Goal: Contribute content: Contribute content

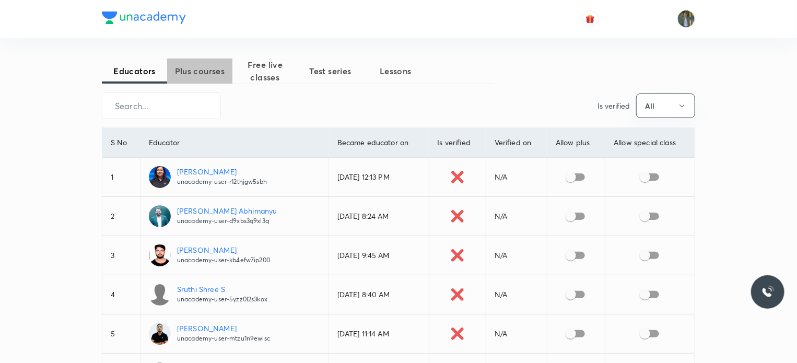
click at [193, 68] on span "Plus courses" at bounding box center [199, 71] width 65 height 13
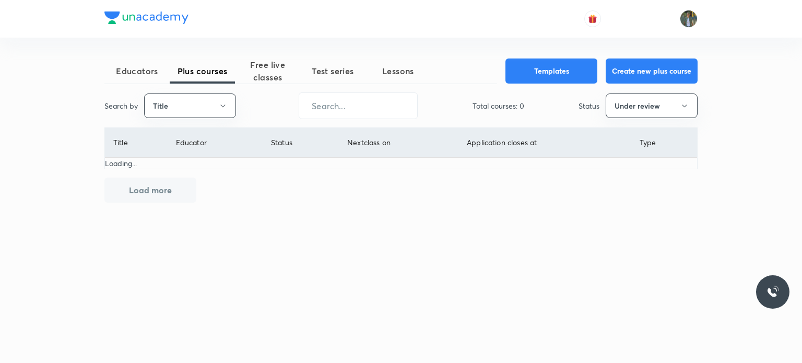
click at [142, 70] on span "Educators" at bounding box center [136, 71] width 65 height 13
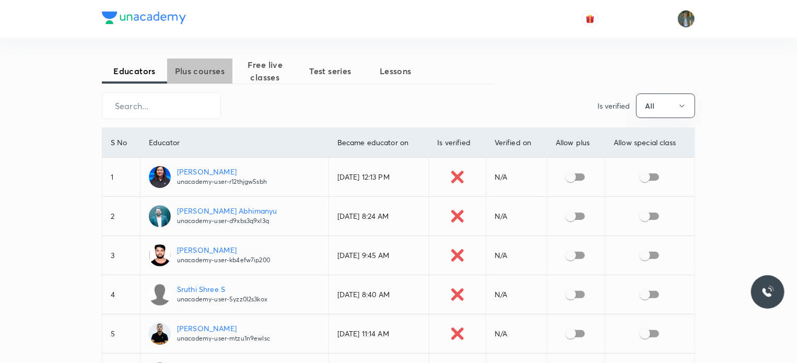
click at [207, 75] on span "Plus courses" at bounding box center [199, 71] width 65 height 13
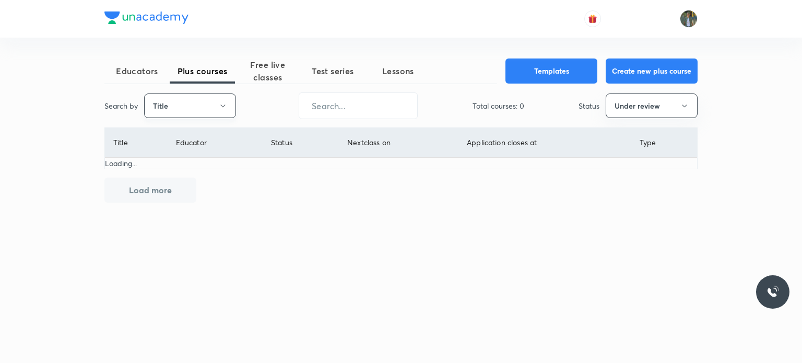
click at [224, 104] on icon "button" at bounding box center [223, 106] width 8 height 8
click at [275, 102] on div at bounding box center [401, 181] width 802 height 363
click at [338, 104] on input "text" at bounding box center [358, 105] width 118 height 27
click at [649, 109] on button "Under review" at bounding box center [652, 105] width 92 height 25
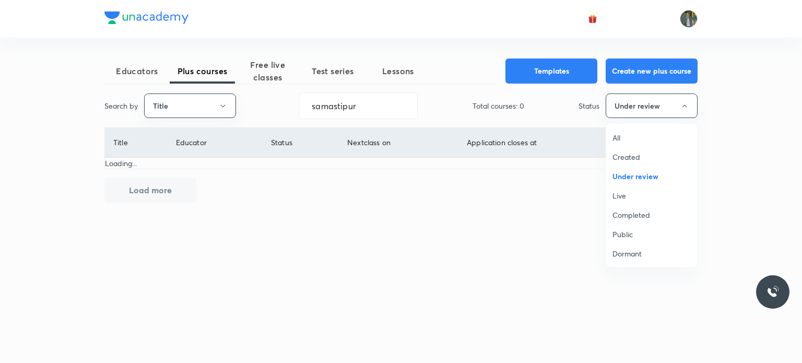
click at [643, 157] on span "Created" at bounding box center [652, 156] width 78 height 11
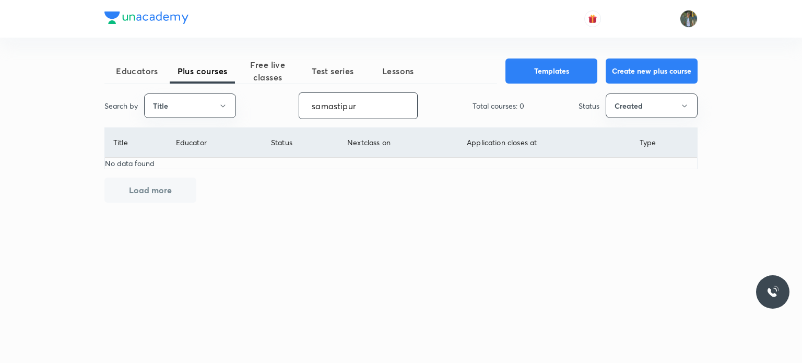
click at [369, 105] on input "samastipur" at bounding box center [358, 105] width 118 height 27
type input "s"
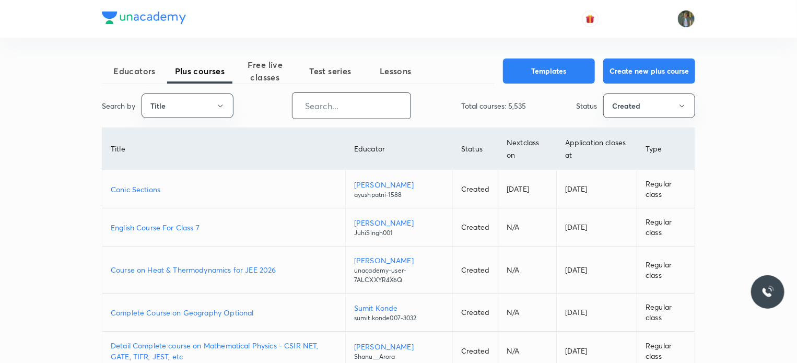
click at [369, 105] on input "text" at bounding box center [351, 105] width 118 height 27
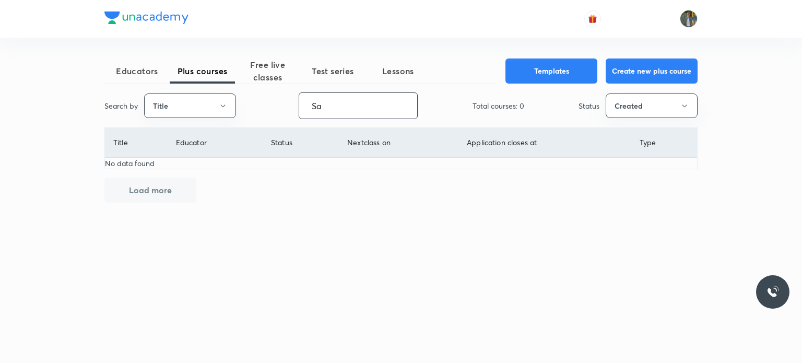
type input "S"
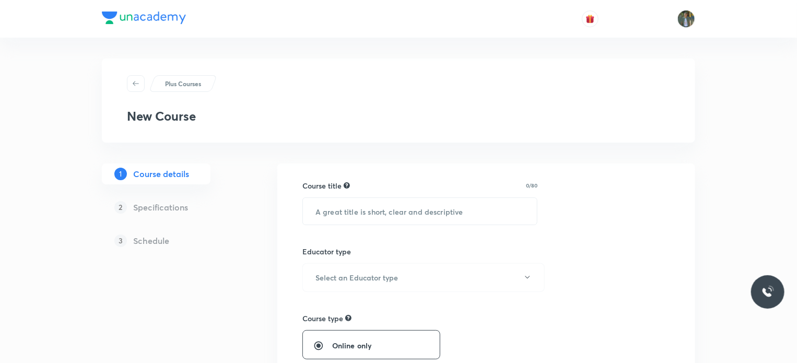
click at [146, 242] on h5 "Schedule" at bounding box center [151, 241] width 36 height 13
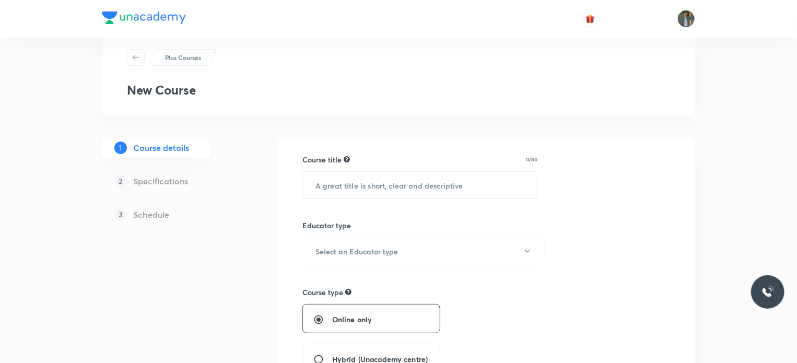
scroll to position [31, 0]
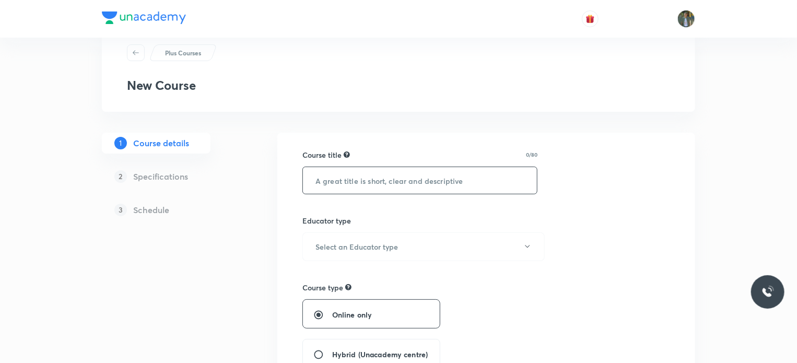
click at [347, 183] on input "text" at bounding box center [420, 180] width 234 height 27
click at [136, 55] on icon at bounding box center [136, 53] width 8 height 8
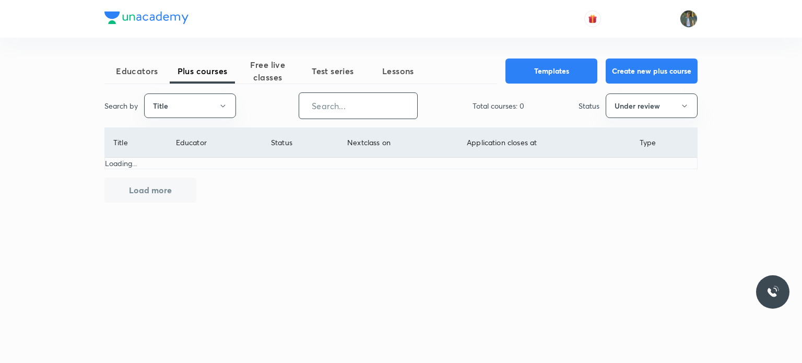
click at [332, 111] on input "text" at bounding box center [358, 105] width 118 height 27
click at [637, 105] on button "Under review" at bounding box center [652, 105] width 92 height 25
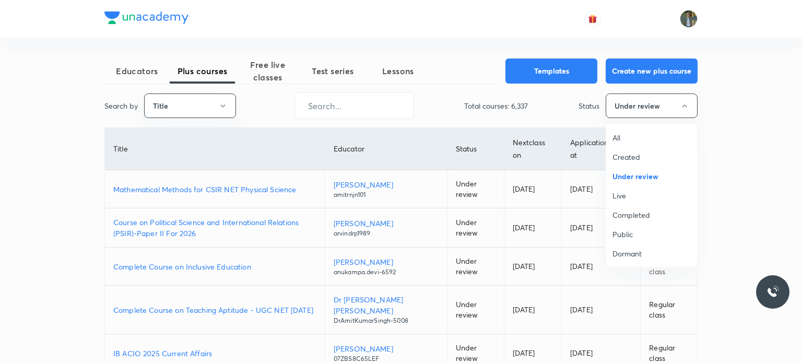
click at [620, 196] on span "Live" at bounding box center [652, 195] width 78 height 11
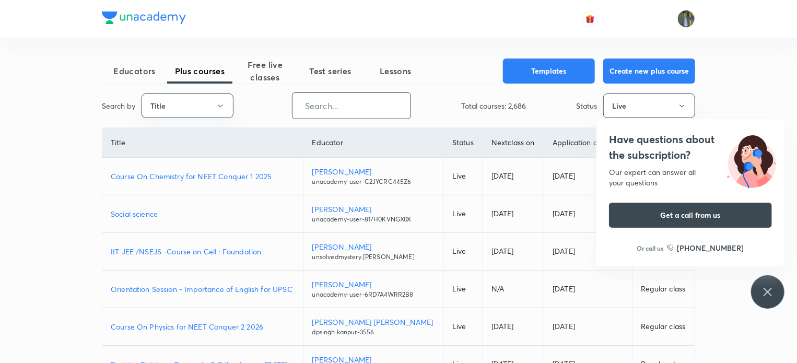
click at [372, 109] on input "text" at bounding box center [351, 105] width 118 height 27
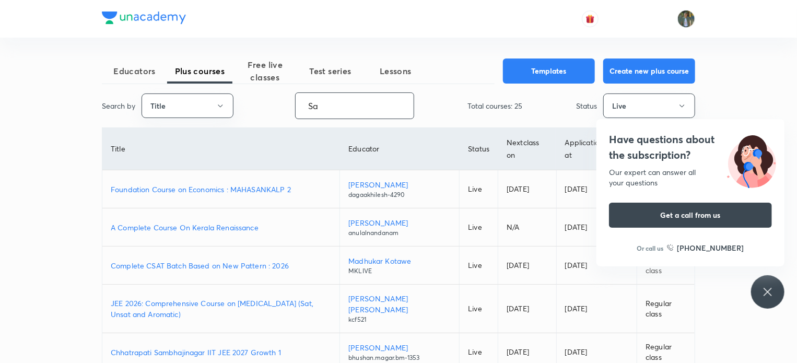
type input "S"
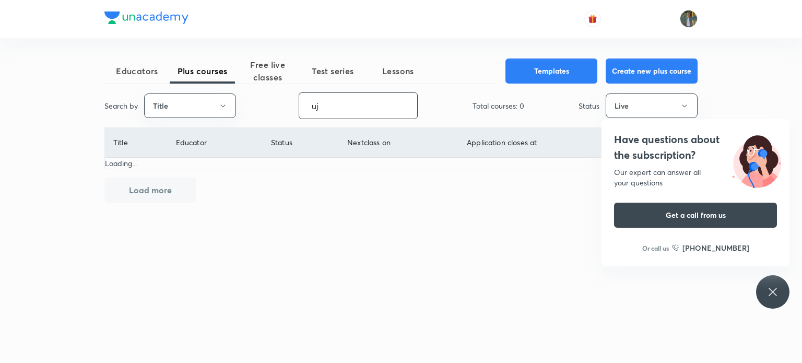
type input "u"
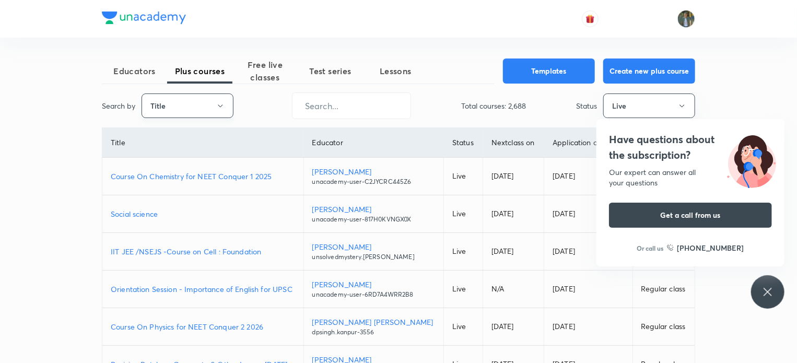
click at [219, 106] on icon "button" at bounding box center [220, 106] width 8 height 8
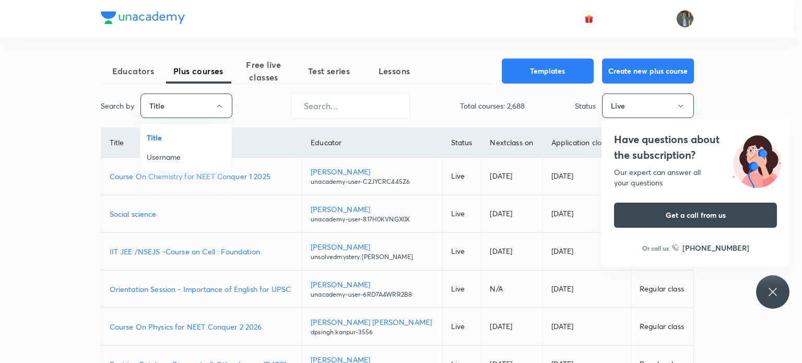
click at [182, 155] on span "Username" at bounding box center [186, 156] width 78 height 11
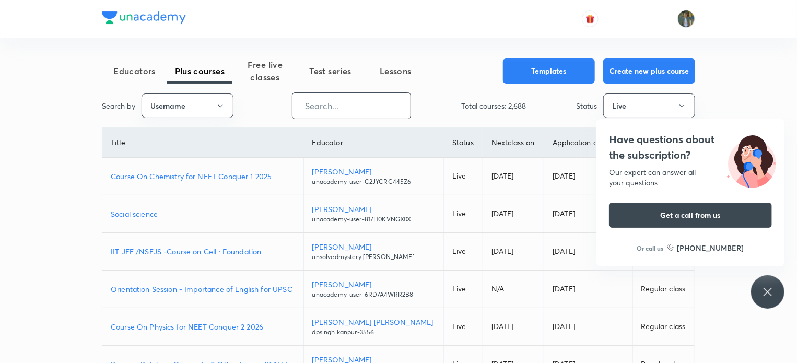
click at [331, 109] on input "text" at bounding box center [351, 105] width 118 height 27
paste input "ujjii.omkar2297-7202"
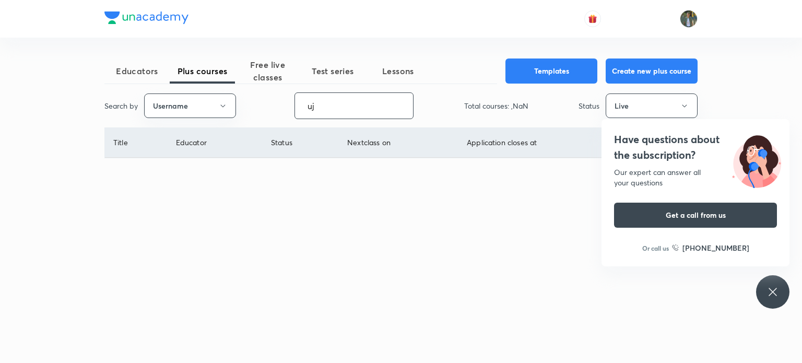
type input "u"
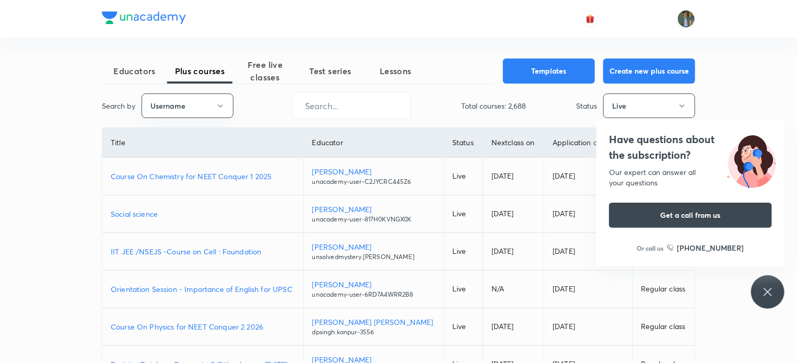
click at [678, 105] on icon "button" at bounding box center [682, 106] width 8 height 8
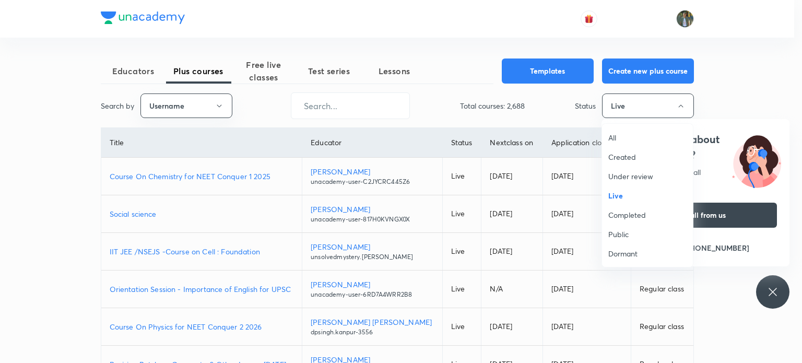
click at [613, 139] on span "All" at bounding box center [647, 137] width 78 height 11
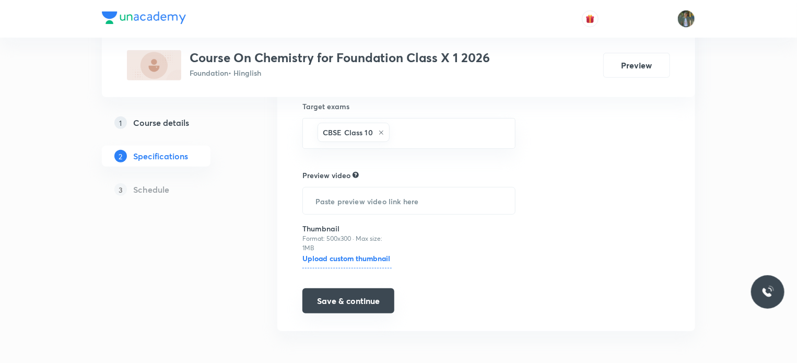
click at [354, 301] on button "Save & continue" at bounding box center [348, 300] width 92 height 25
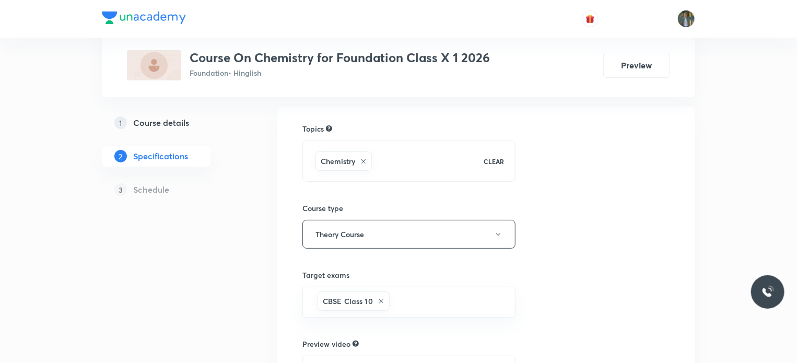
scroll to position [73, 0]
click at [163, 192] on h5 "Schedule" at bounding box center [151, 189] width 36 height 13
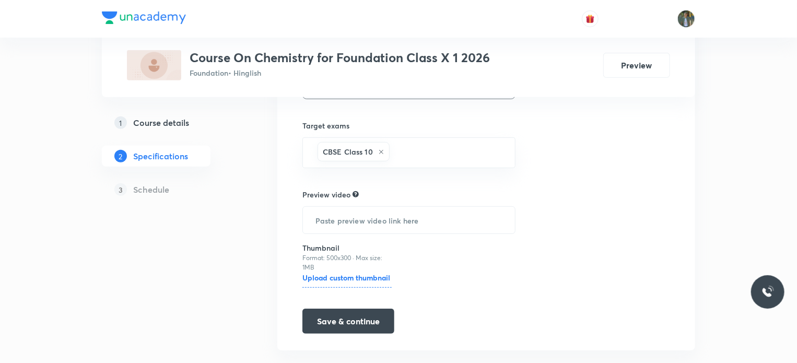
scroll to position [239, 0]
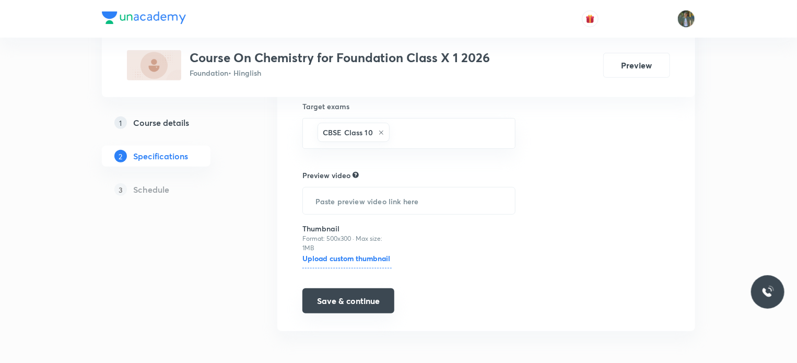
click at [343, 296] on button "Save & continue" at bounding box center [348, 300] width 92 height 25
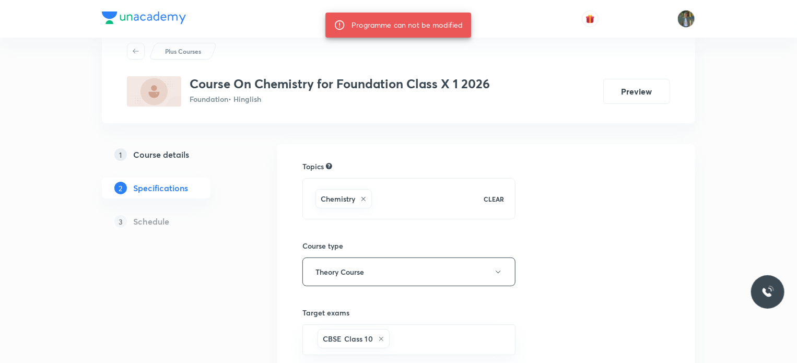
scroll to position [0, 0]
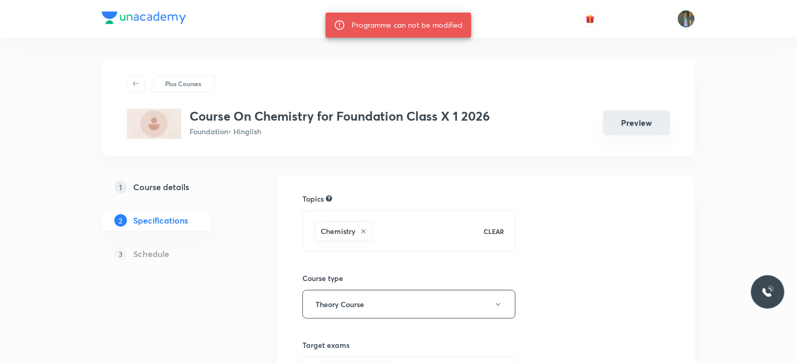
click at [642, 131] on button "Preview" at bounding box center [636, 122] width 67 height 25
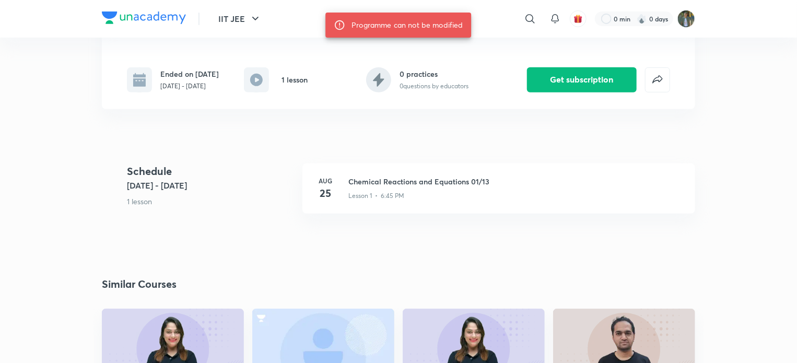
scroll to position [192, 0]
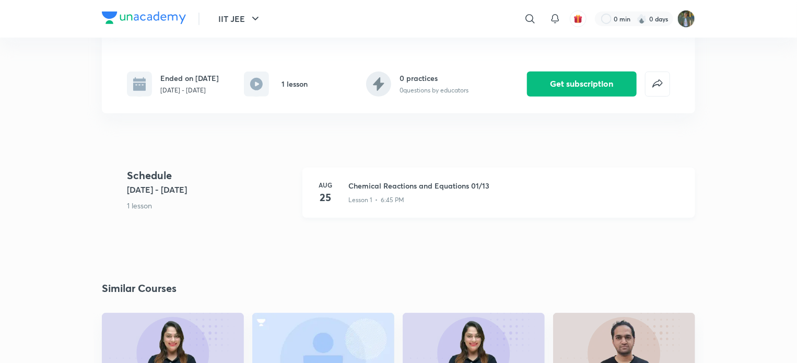
click at [403, 187] on h3 "Chemical Reactions and Equations 01/13" at bounding box center [515, 185] width 334 height 11
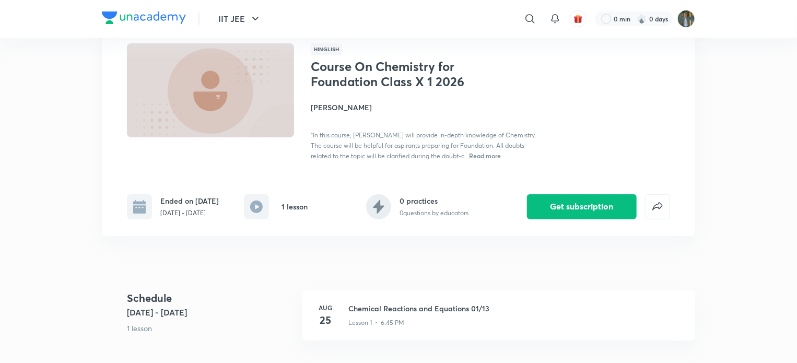
scroll to position [67, 0]
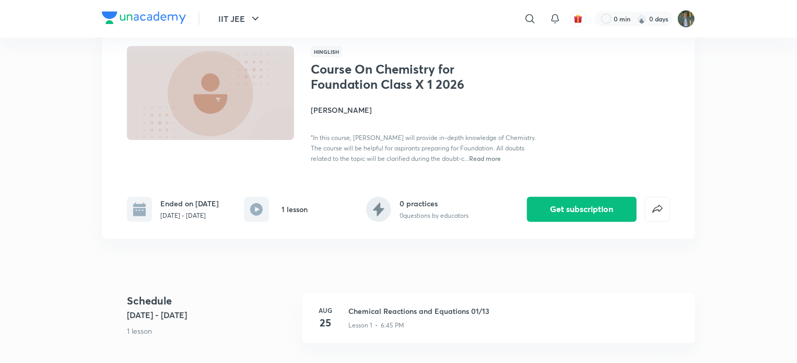
click at [182, 211] on p "Aug 25 - Aug 25, 2025" at bounding box center [189, 215] width 58 height 9
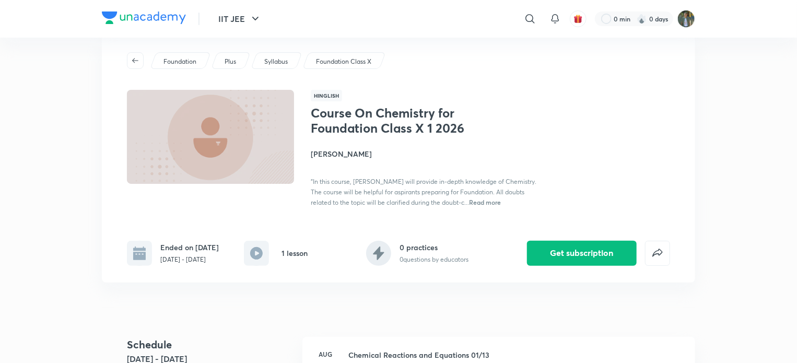
scroll to position [0, 0]
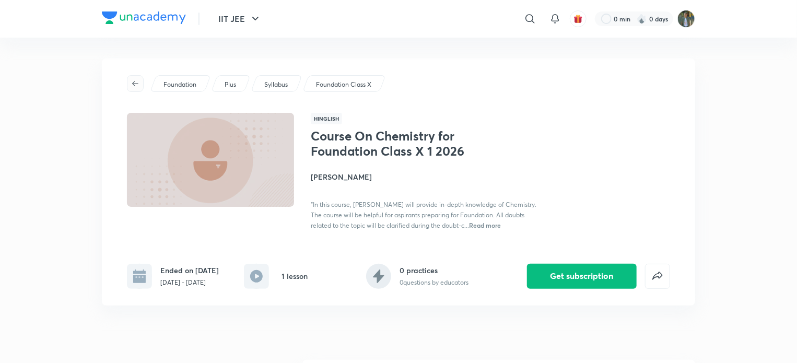
click at [132, 83] on icon "button" at bounding box center [135, 83] width 8 height 8
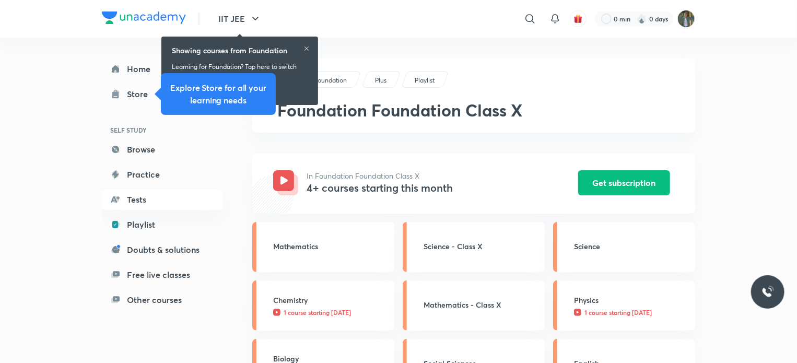
click at [421, 125] on div "Foundation Plus Playlist Foundation Foundation Class X" at bounding box center [473, 95] width 443 height 74
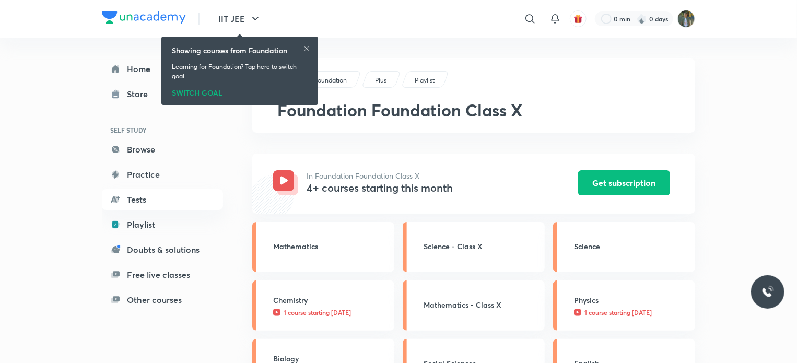
click at [309, 49] on icon at bounding box center [306, 48] width 6 height 6
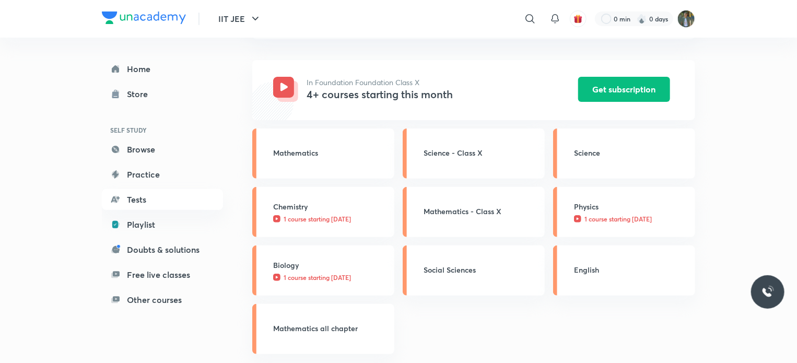
scroll to position [98, 0]
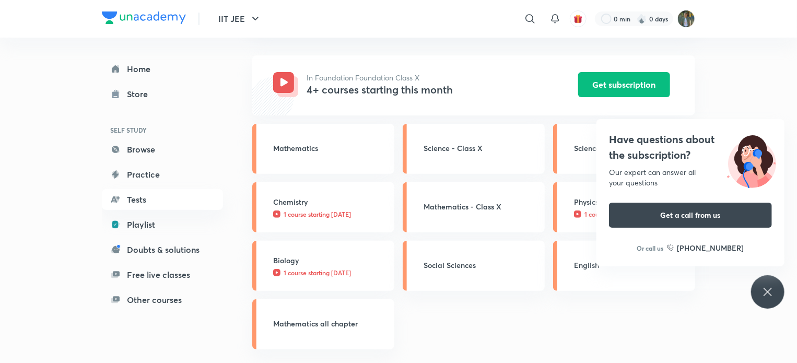
click at [769, 289] on icon at bounding box center [767, 292] width 13 height 13
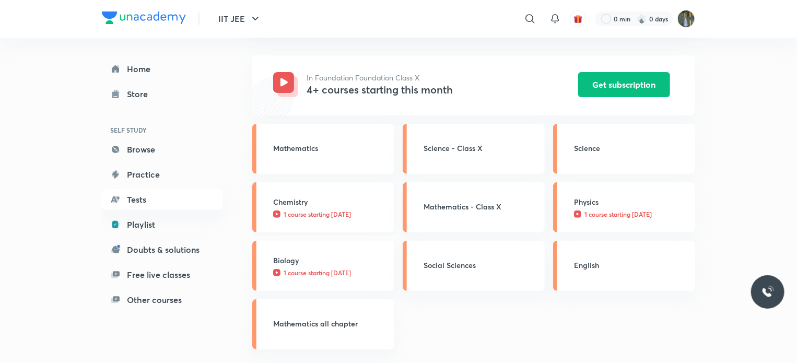
click at [366, 211] on p "1 course starting today" at bounding box center [330, 213] width 115 height 9
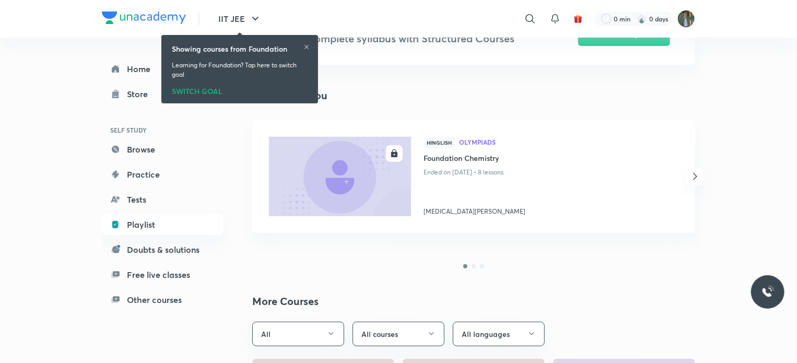
scroll to position [150, 0]
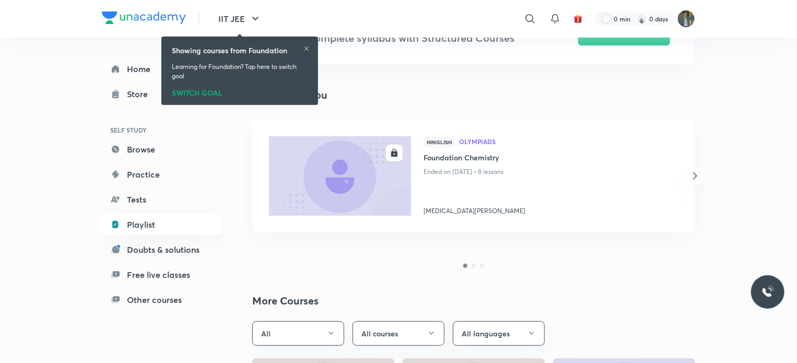
click at [694, 175] on icon "button" at bounding box center [695, 176] width 13 height 13
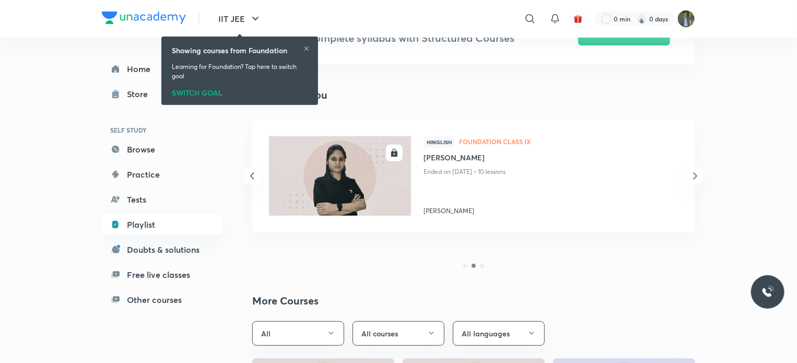
click at [252, 174] on icon "button" at bounding box center [252, 175] width 4 height 7
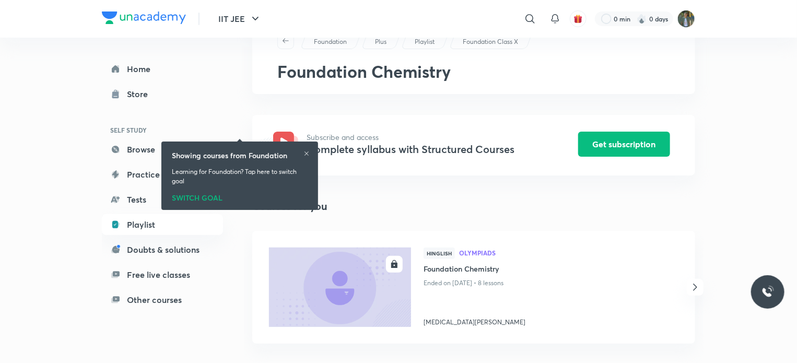
scroll to position [0, 0]
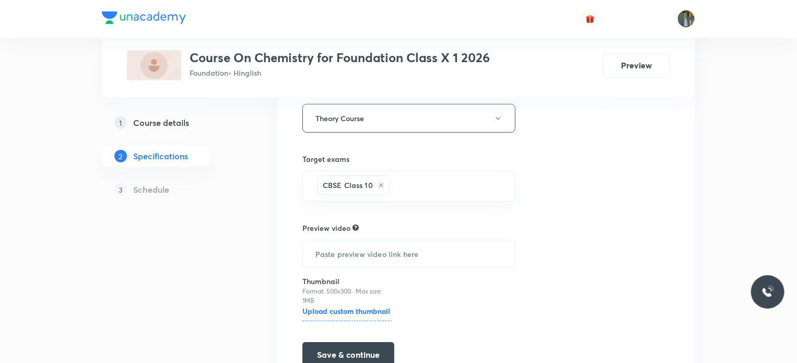
scroll to position [239, 0]
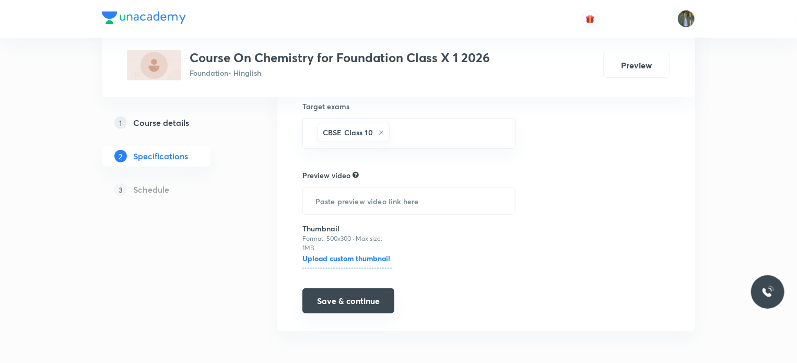
click at [333, 302] on button "Save & continue" at bounding box center [348, 300] width 92 height 25
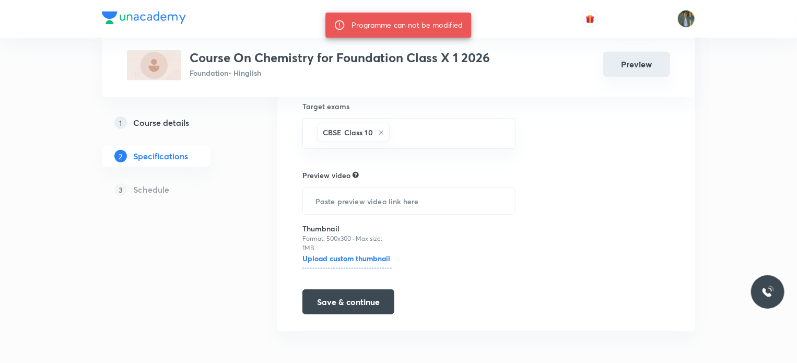
click at [627, 68] on button "Preview" at bounding box center [636, 64] width 67 height 25
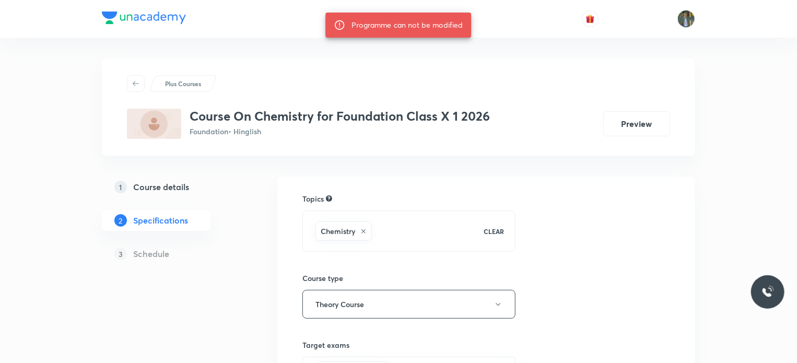
click at [264, 116] on h3 "Course On Chemistry for Foundation Class X 1 2026" at bounding box center [340, 116] width 300 height 15
click at [173, 187] on h5 "Course details" at bounding box center [161, 187] width 56 height 13
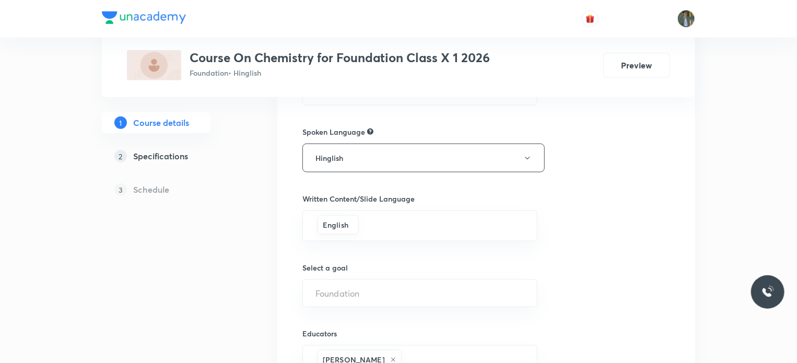
scroll to position [669, 0]
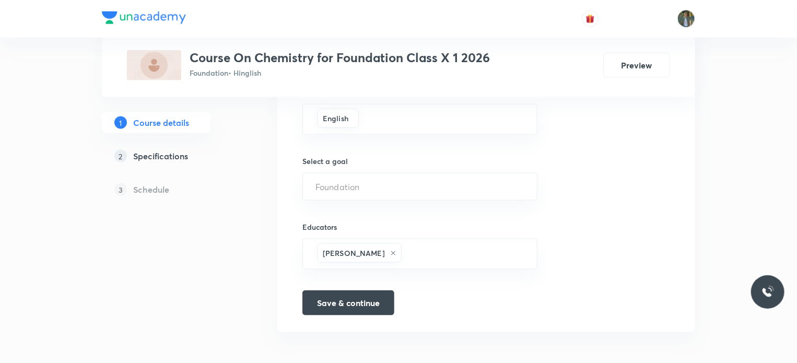
click at [120, 190] on p "3" at bounding box center [120, 189] width 13 height 13
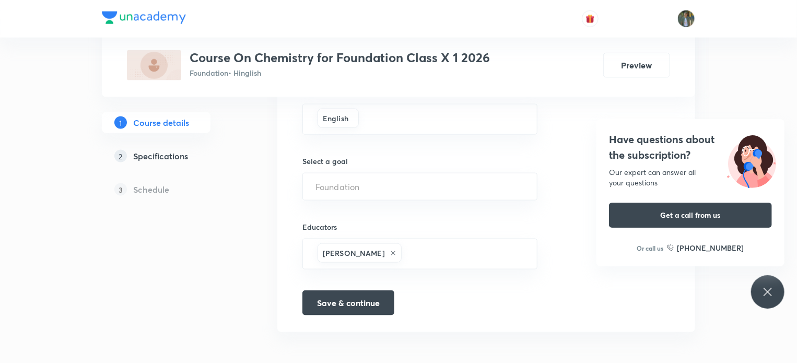
click at [123, 157] on p "2" at bounding box center [120, 156] width 13 height 13
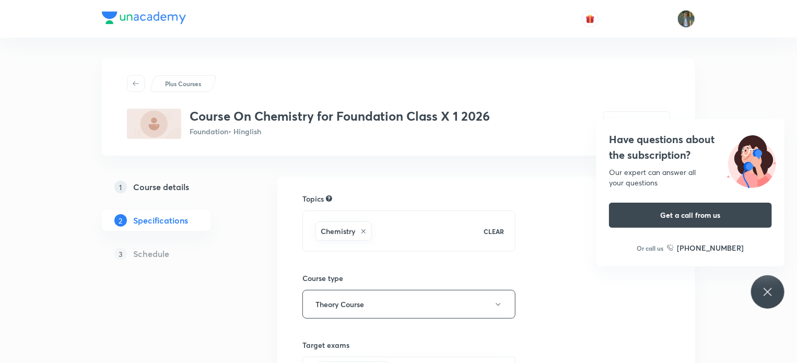
click at [770, 295] on icon at bounding box center [767, 292] width 13 height 13
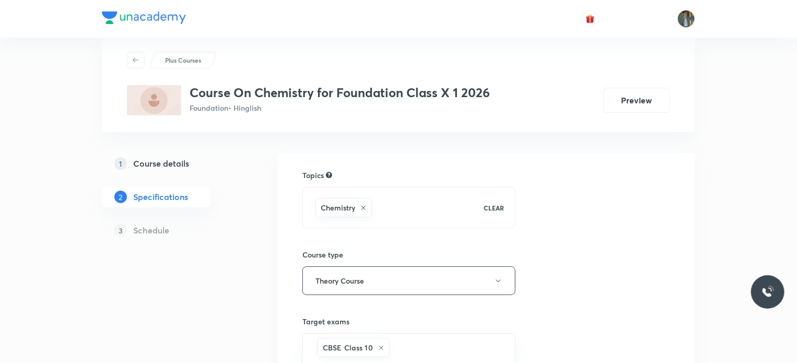
scroll to position [23, 0]
click at [155, 233] on h5 "Schedule" at bounding box center [151, 231] width 36 height 13
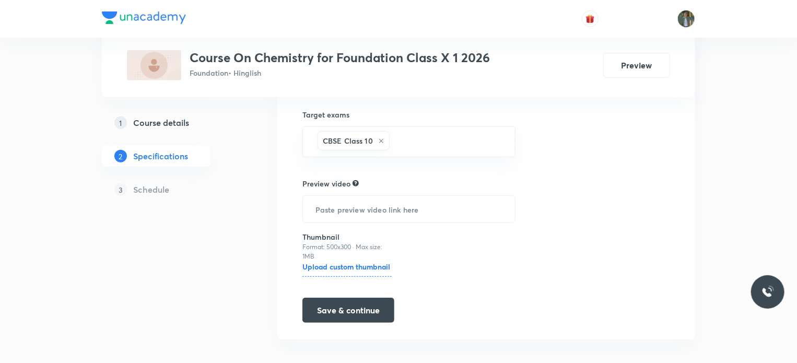
scroll to position [237, 0]
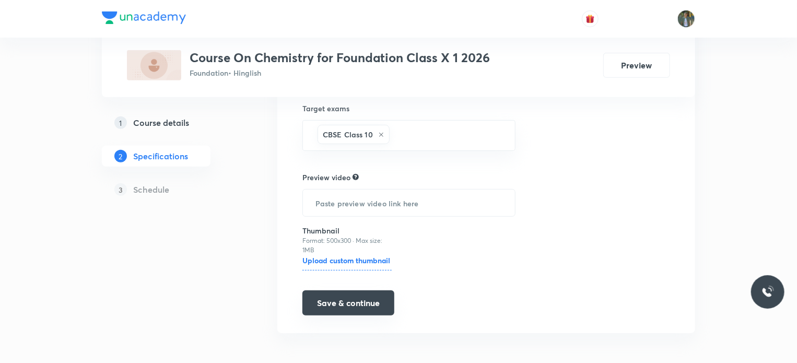
click at [347, 302] on button "Save & continue" at bounding box center [348, 302] width 92 height 25
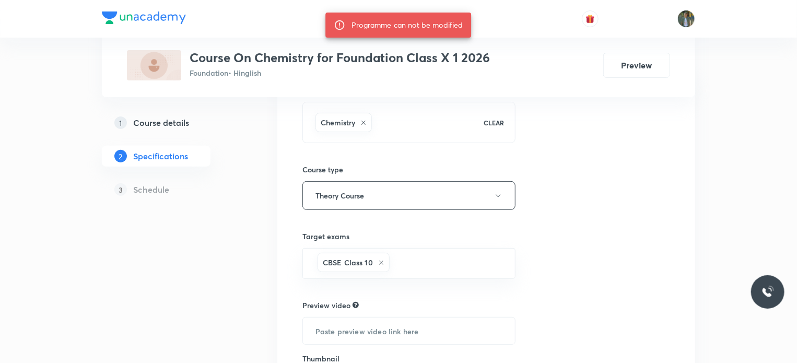
scroll to position [0, 0]
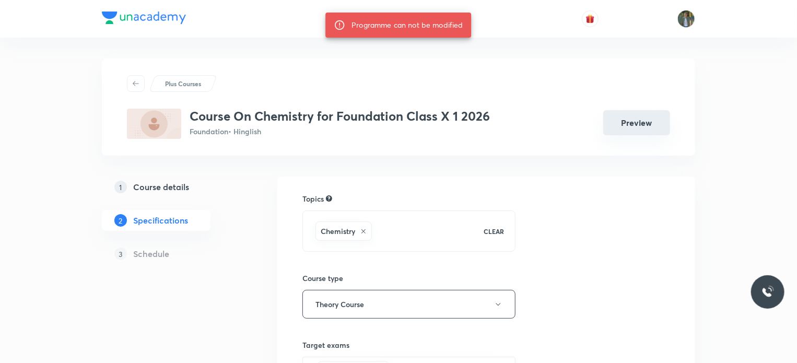
click at [648, 119] on button "Preview" at bounding box center [636, 122] width 67 height 25
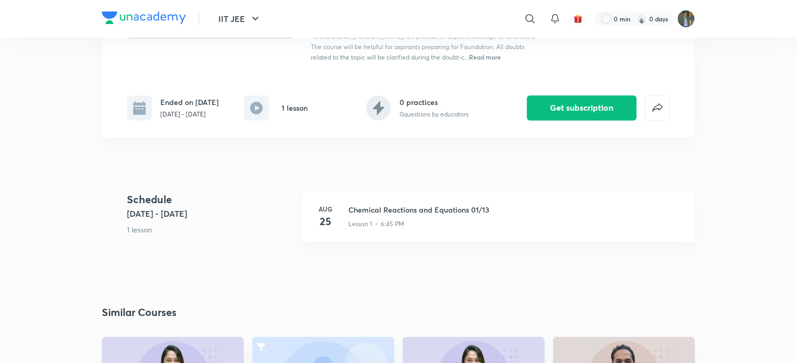
scroll to position [172, 0]
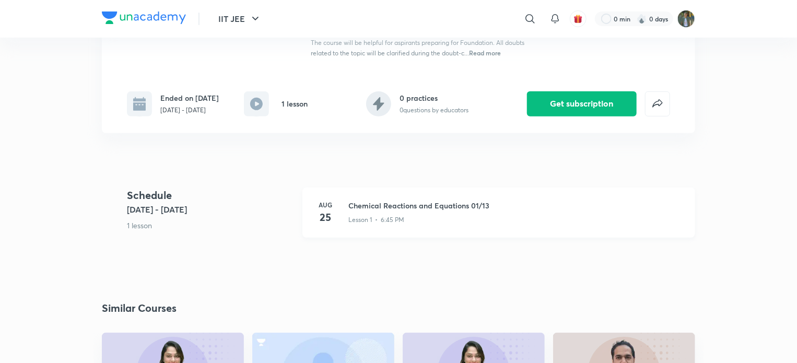
click at [485, 204] on h3 "Chemical Reactions and Equations 01/13" at bounding box center [515, 205] width 334 height 11
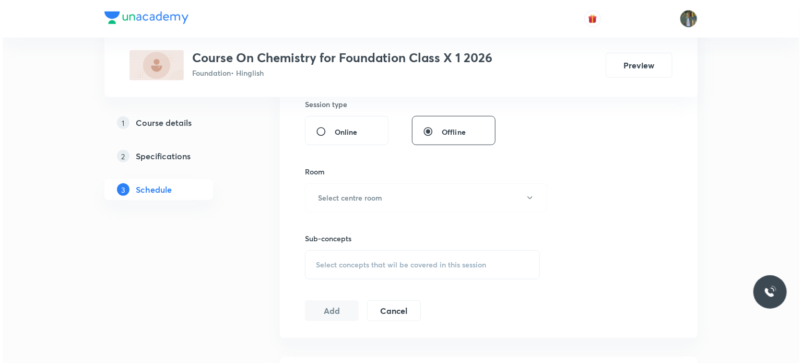
scroll to position [554, 0]
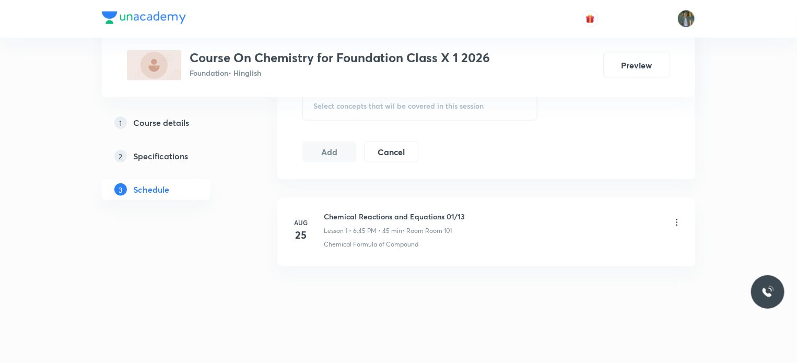
click at [675, 220] on icon at bounding box center [677, 222] width 10 height 10
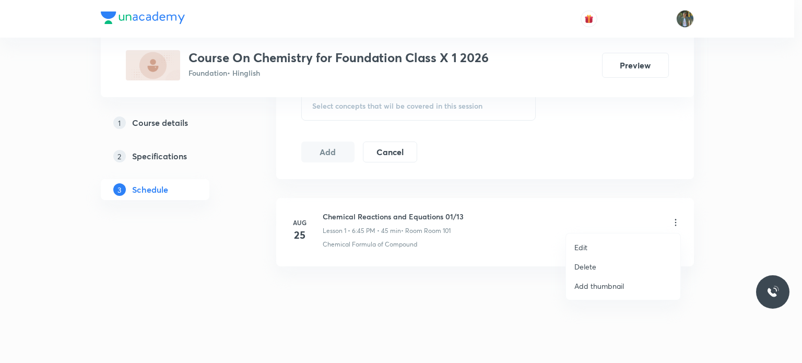
click at [600, 251] on li "Edit" at bounding box center [623, 247] width 114 height 19
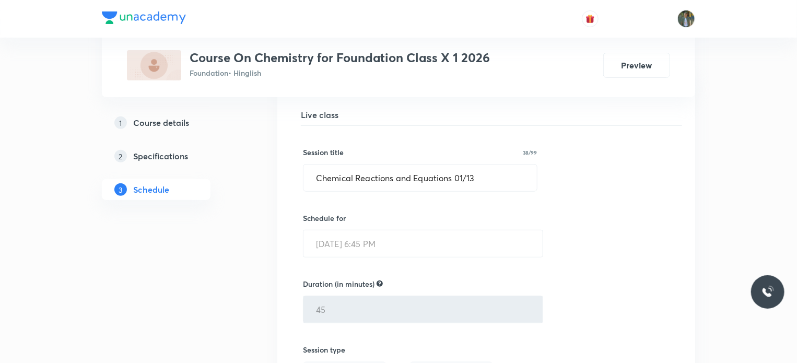
scroll to position [148, 0]
click at [490, 178] on input "Chemical Reactions and Equations 01/13" at bounding box center [419, 177] width 233 height 27
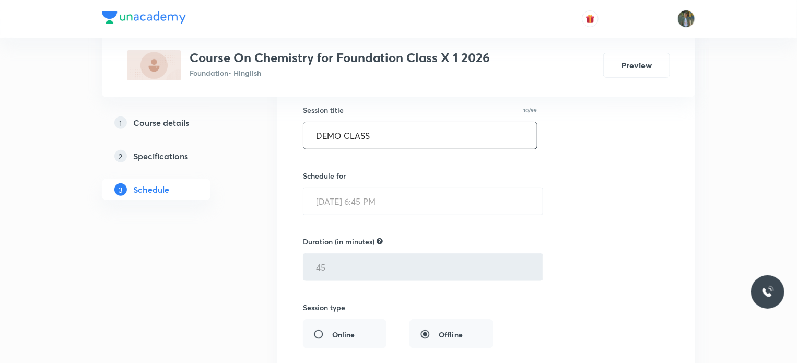
scroll to position [192, 0]
type input "DEMO CLASS"
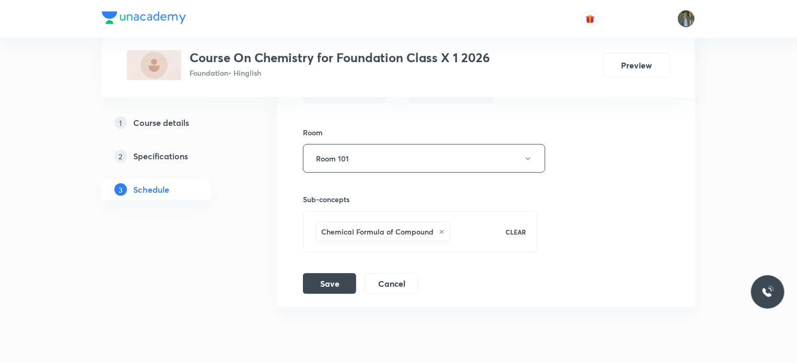
scroll to position [440, 0]
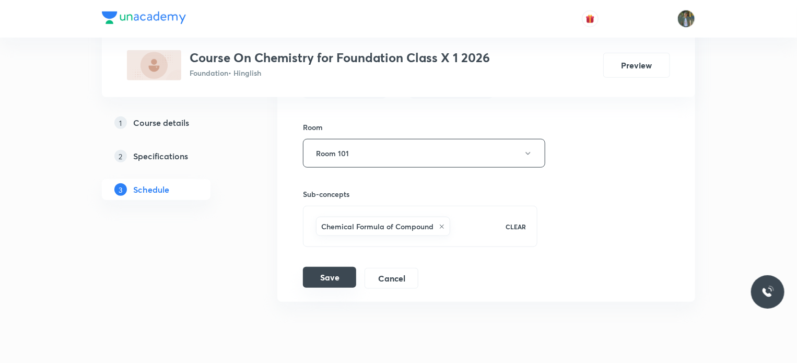
click at [339, 274] on button "Save" at bounding box center [329, 277] width 53 height 21
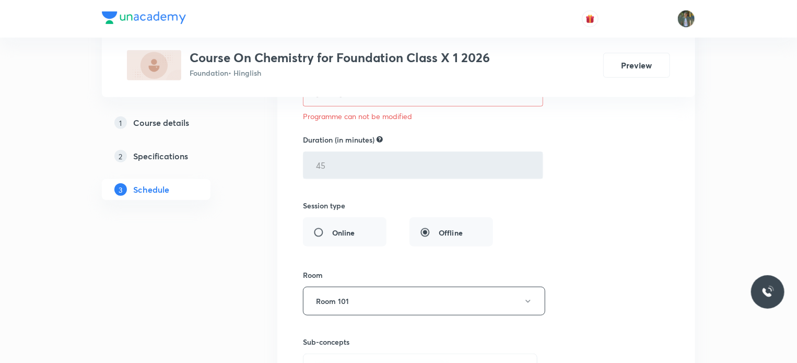
scroll to position [238, 0]
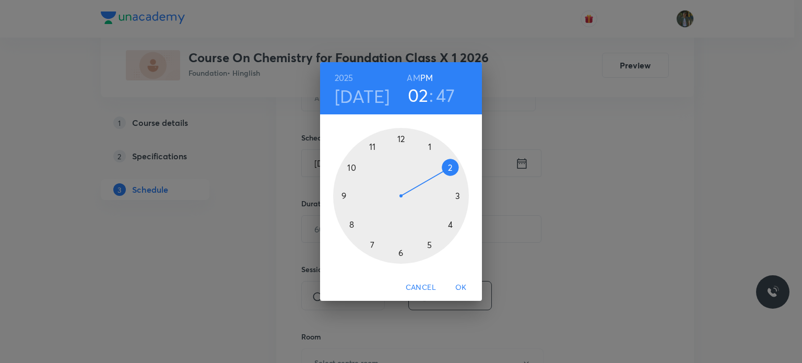
click at [401, 253] on div at bounding box center [401, 196] width 136 height 136
click at [345, 194] on div at bounding box center [401, 196] width 136 height 136
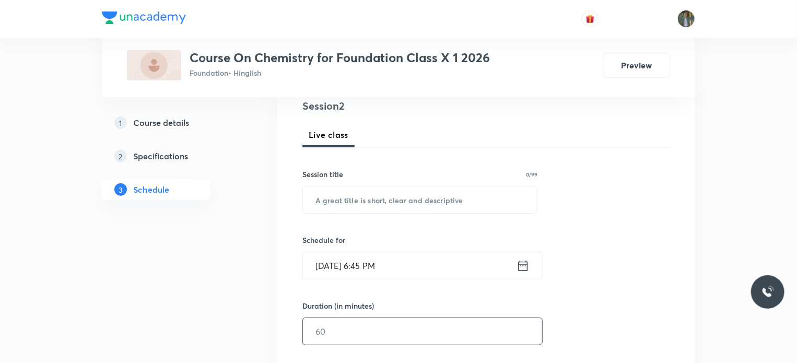
scroll to position [125, 0]
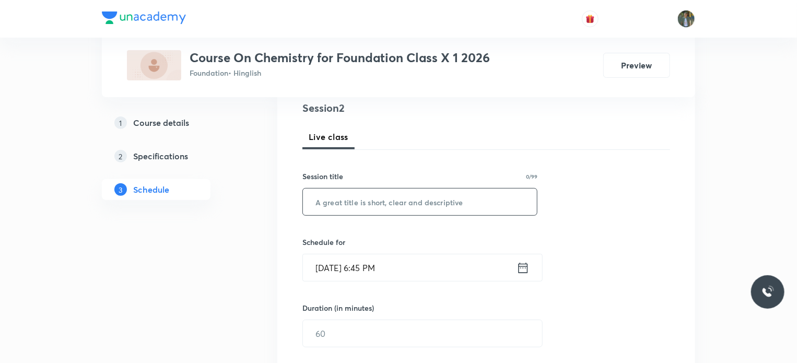
click at [399, 212] on input "text" at bounding box center [420, 202] width 234 height 27
type input "d"
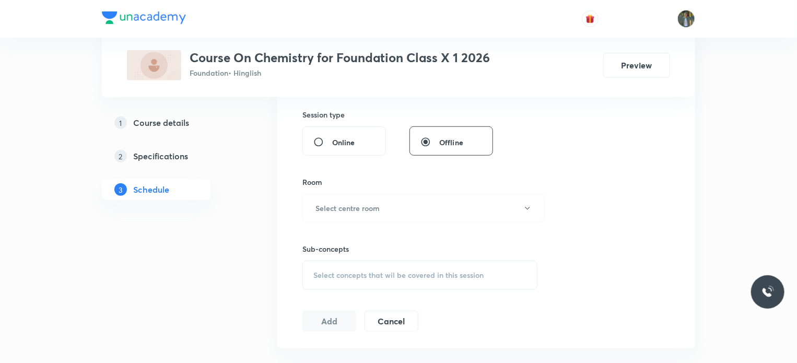
scroll to position [386, 0]
type input "DEMO"
click at [490, 208] on button "Select centre room" at bounding box center [423, 206] width 242 height 29
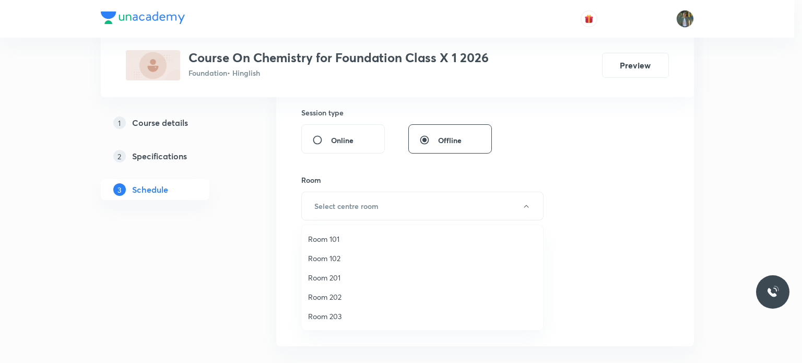
click at [329, 256] on span "Room 102" at bounding box center [422, 258] width 229 height 11
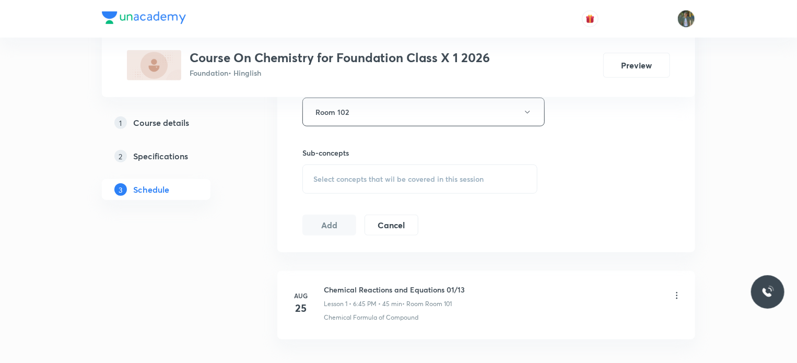
scroll to position [480, 0]
click at [409, 180] on span "Select concepts that wil be covered in this session" at bounding box center [398, 179] width 170 height 8
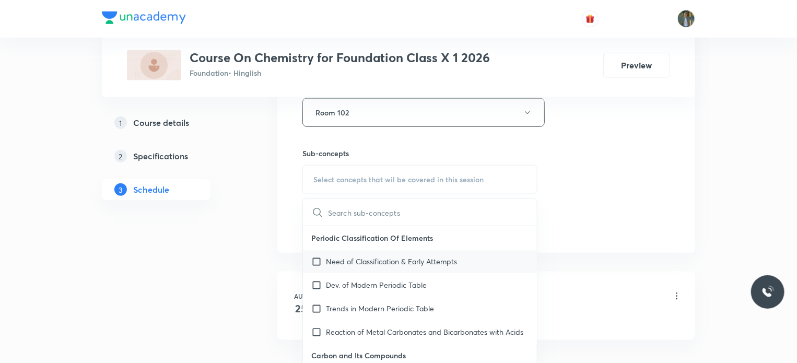
click at [351, 259] on p "Need of Classification & Early Attempts" at bounding box center [391, 261] width 131 height 11
checkbox input "true"
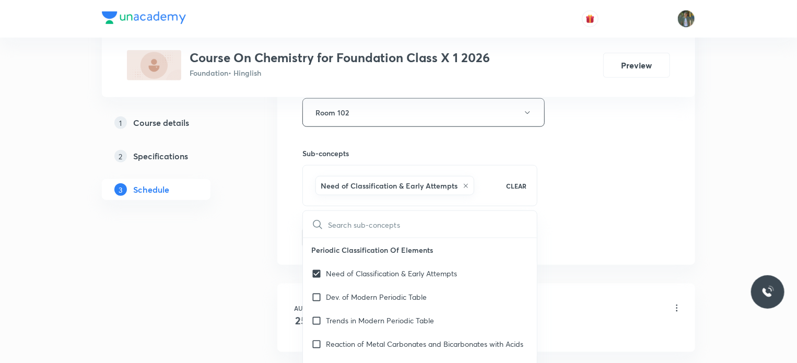
click at [232, 263] on div "1 Course details 2 Specifications 3 Schedule" at bounding box center [173, 64] width 142 height 735
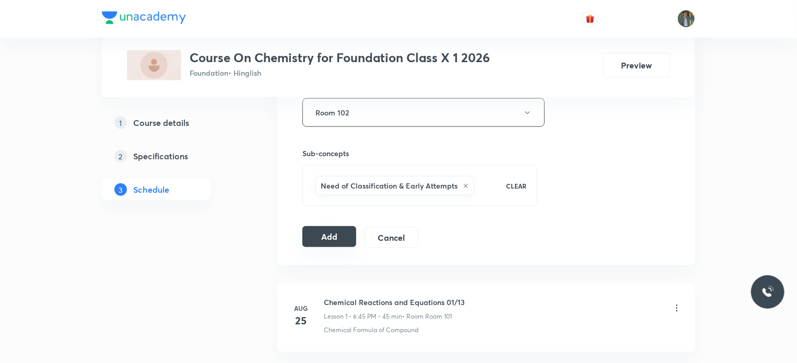
click at [334, 235] on button "Add" at bounding box center [329, 236] width 54 height 21
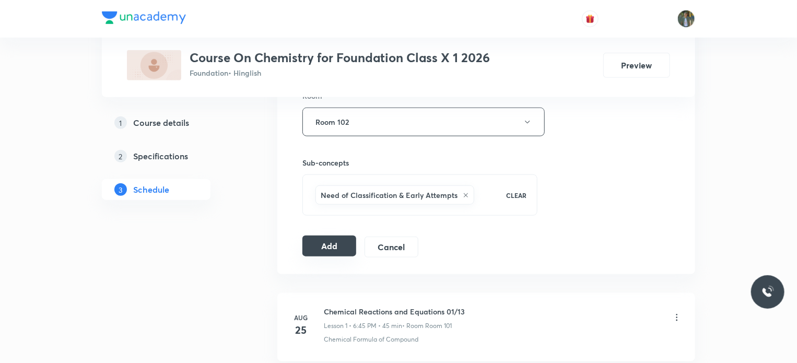
click at [335, 246] on button "Add" at bounding box center [329, 246] width 54 height 21
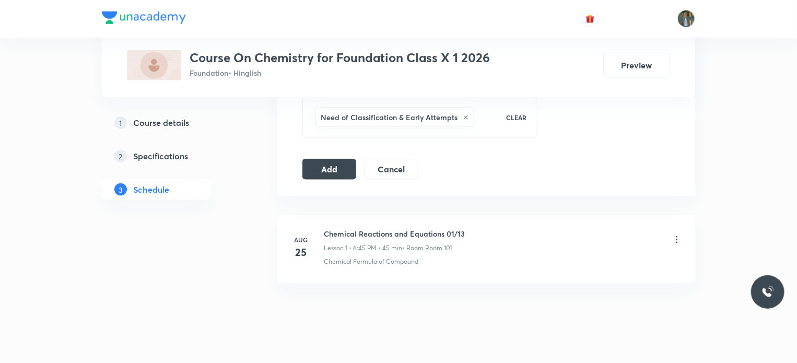
scroll to position [562, 0]
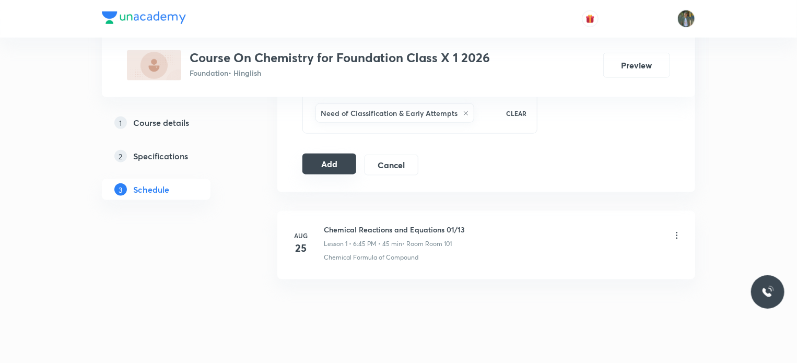
click at [334, 162] on button "Add" at bounding box center [329, 164] width 54 height 21
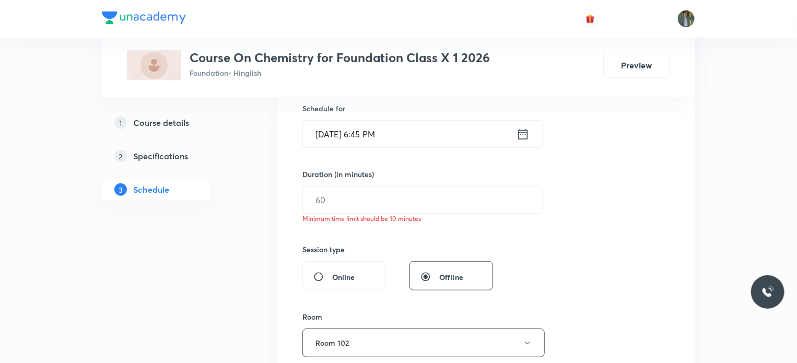
scroll to position [251, 0]
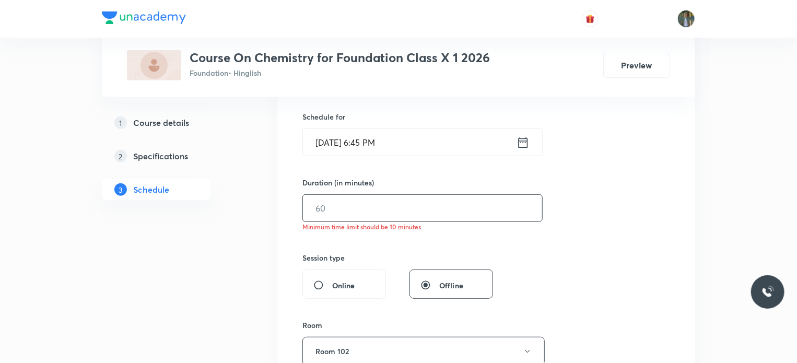
click at [368, 206] on input "text" at bounding box center [422, 208] width 239 height 27
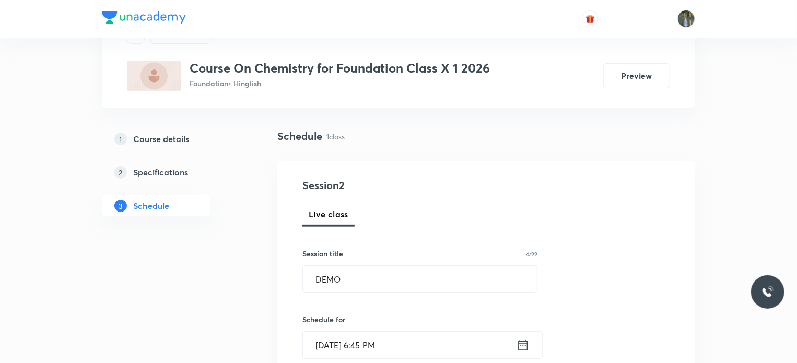
scroll to position [55, 0]
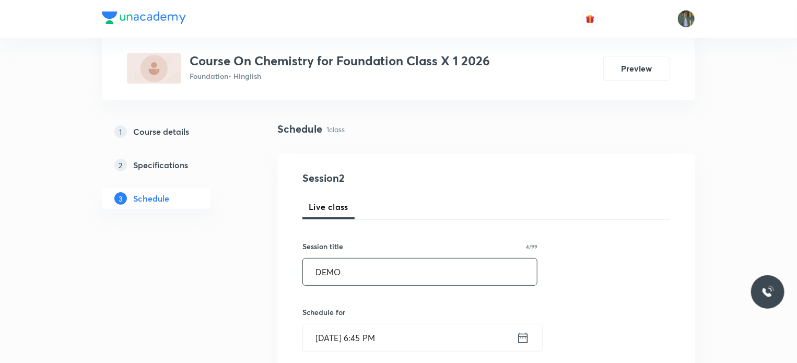
type input "45"
click at [366, 272] on input "DEMO" at bounding box center [420, 272] width 234 height 27
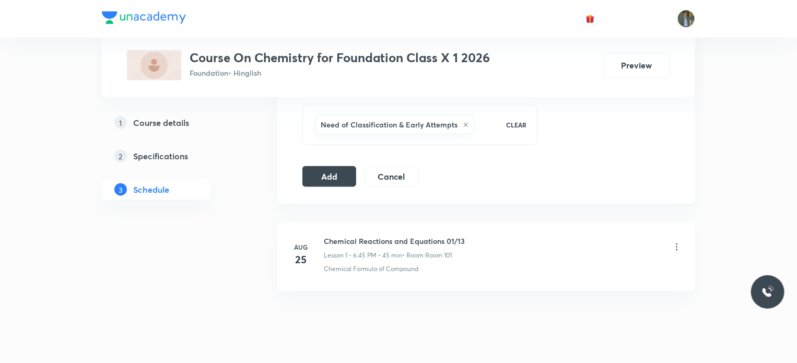
scroll to position [575, 0]
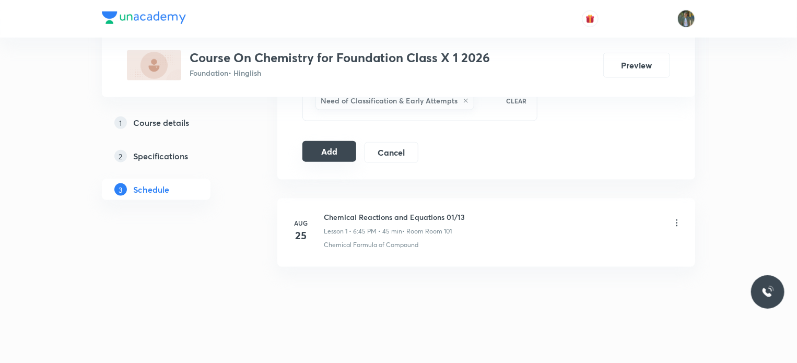
click at [336, 145] on button "Add" at bounding box center [329, 151] width 54 height 21
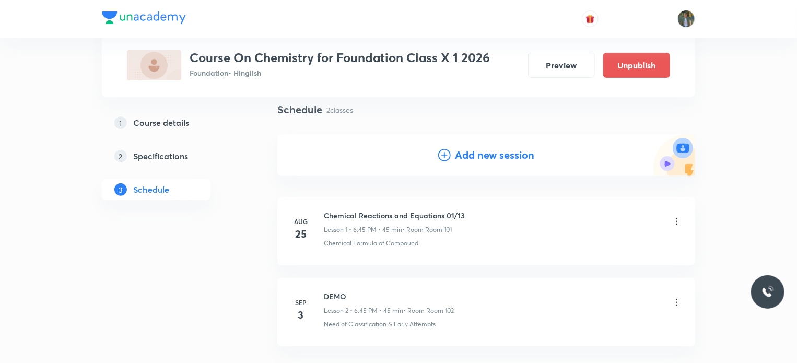
scroll to position [156, 0]
